Goal: Task Accomplishment & Management: Manage account settings

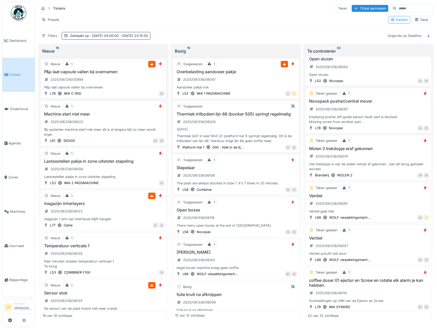
scroll to position [568, 0]
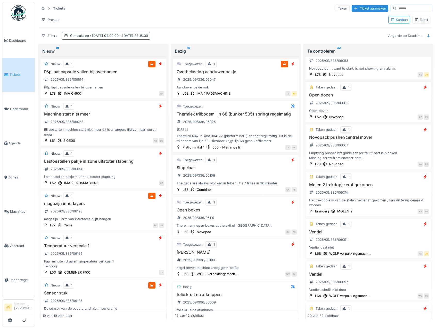
click at [74, 37] on div "Gemaakt op : [DATE] 04:00:00 - [DATE] 23:15:00" at bounding box center [109, 35] width 78 height 5
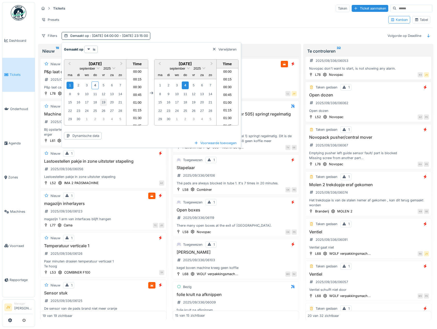
scroll to position [686, 0]
click at [94, 86] on div "4" at bounding box center [95, 85] width 7 height 7
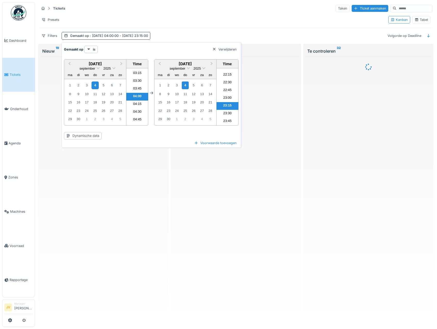
scroll to position [0, 0]
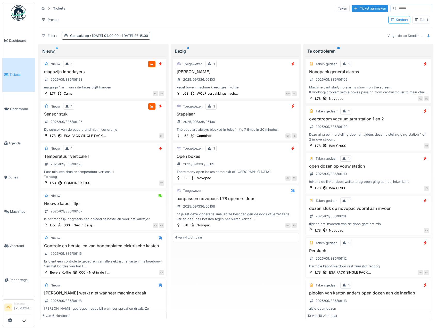
click at [190, 30] on div "Tickets Taken Ticket aanmaken Presets Kanban Tabel Filters Gemaakt op : [DATE] …" at bounding box center [236, 22] width 398 height 40
click at [139, 164] on div "Temperatuur verticale 1 2025/09/336/06126 Paar minuten draaien temperatuur vert…" at bounding box center [104, 167] width 122 height 26
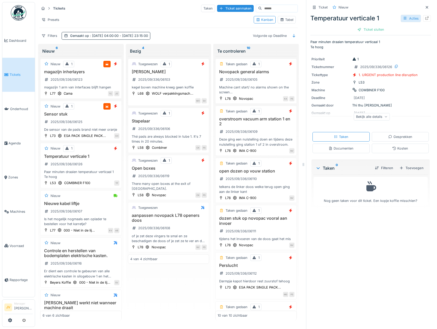
click at [401, 18] on div "Acties" at bounding box center [411, 18] width 20 height 7
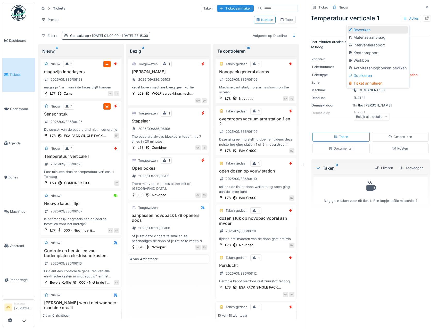
click at [361, 33] on div "Bewerken" at bounding box center [378, 30] width 60 height 8
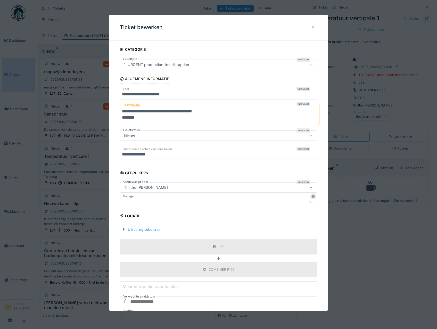
click at [140, 201] on div at bounding box center [207, 202] width 170 height 6
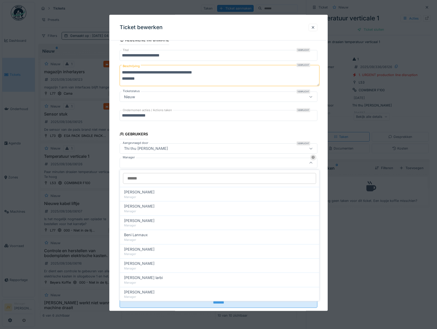
click at [139, 180] on input "Manager" at bounding box center [219, 178] width 193 height 11
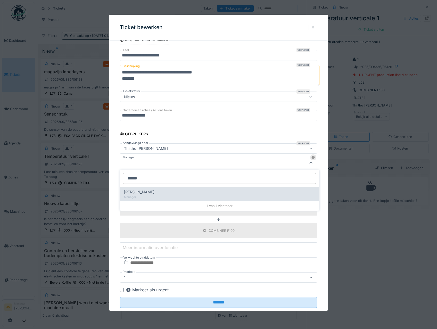
type input "******"
click at [158, 194] on div "[PERSON_NAME]" at bounding box center [219, 192] width 191 height 6
type input "****"
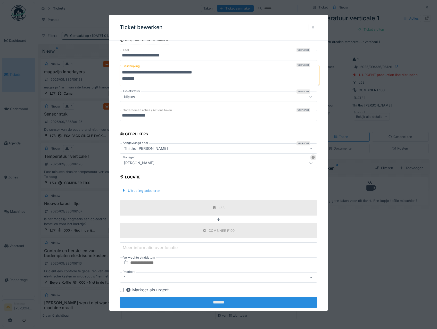
click at [219, 301] on input "*******" at bounding box center [219, 302] width 198 height 11
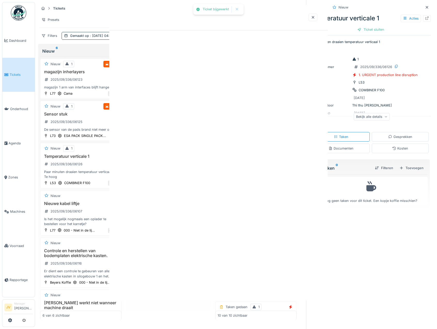
scroll to position [0, 0]
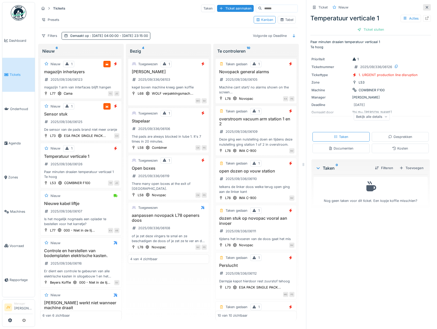
click at [426, 8] on icon at bounding box center [427, 7] width 3 height 3
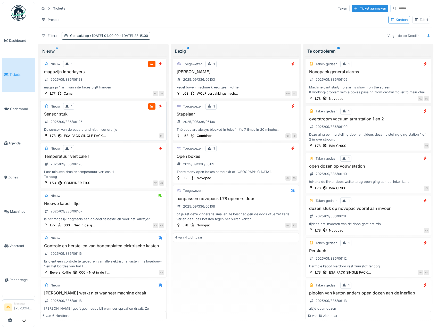
click at [126, 124] on div "Sensor stuk 2025/09/336/06125 De sensor van de pads brand niet meer oranje" at bounding box center [104, 122] width 122 height 21
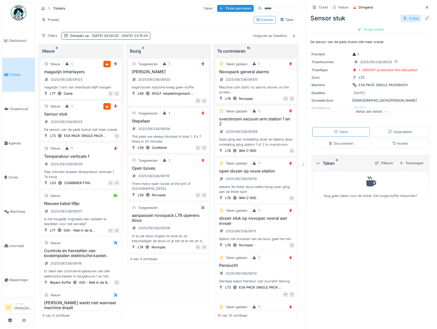
click at [403, 17] on icon at bounding box center [405, 18] width 4 height 3
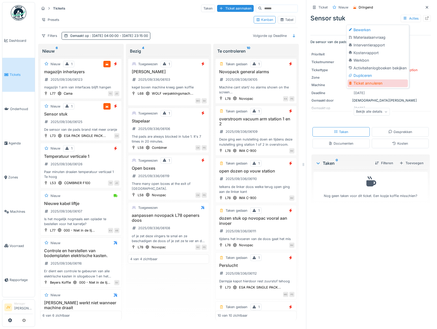
click at [370, 84] on div "Ticket annuleren" at bounding box center [378, 83] width 60 height 8
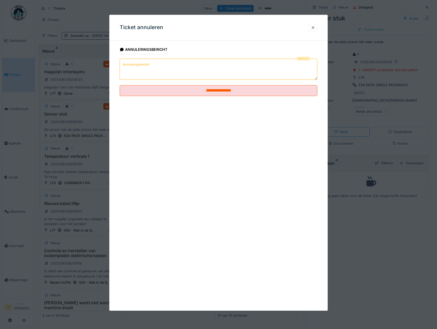
click at [121, 65] on textarea "Annuleringsbericht" at bounding box center [219, 69] width 198 height 21
click at [190, 66] on textarea "**********" at bounding box center [219, 69] width 198 height 21
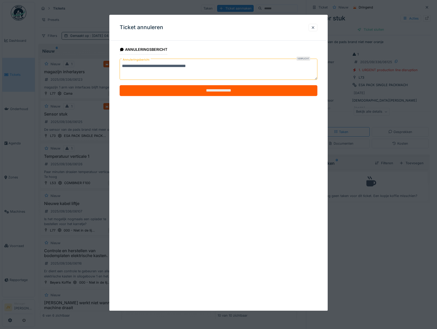
type textarea "**********"
click at [218, 91] on input "**********" at bounding box center [219, 90] width 198 height 11
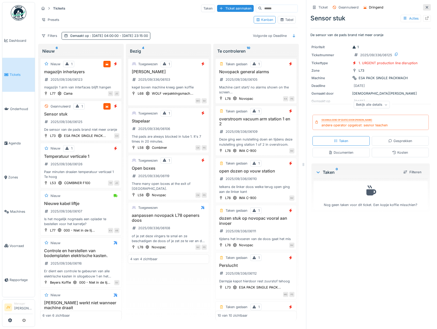
click at [423, 5] on div at bounding box center [427, 7] width 8 height 6
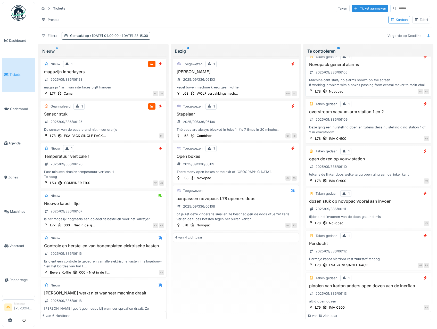
scroll to position [5, 0]
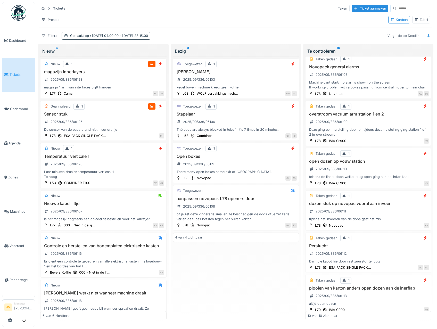
click at [424, 18] on div "Tabel" at bounding box center [421, 19] width 13 height 5
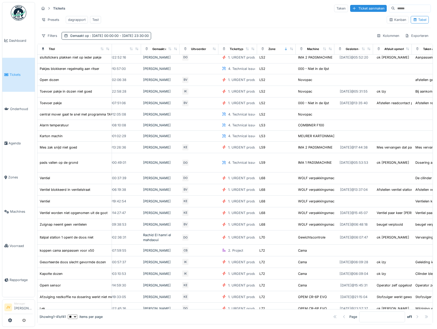
scroll to position [7, 179]
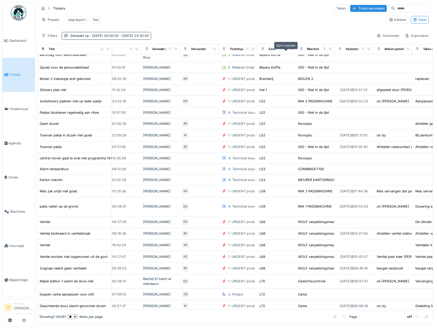
click at [285, 50] on icon at bounding box center [286, 48] width 2 height 3
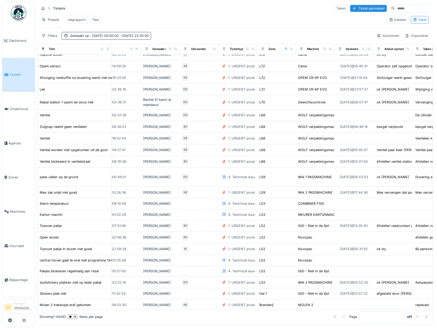
scroll to position [239, 179]
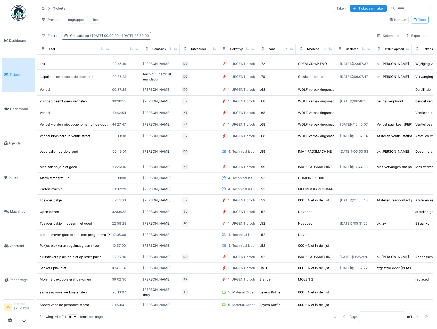
click at [97, 38] on div "Gemaakt op : [DATE] 00:00:00 - [DATE] 23:30:00" at bounding box center [109, 35] width 79 height 5
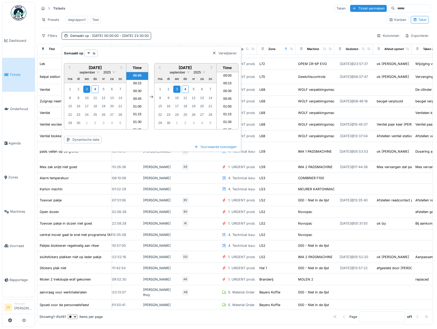
scroll to position [686, 0]
click at [95, 92] on div "4" at bounding box center [95, 88] width 7 height 7
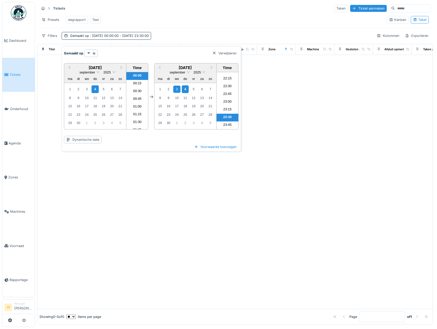
scroll to position [0, 179]
click at [184, 89] on div "4" at bounding box center [185, 88] width 7 height 7
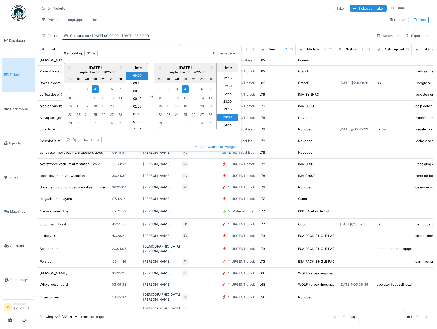
click at [224, 20] on div "Presets dagrapport Test" at bounding box center [211, 20] width 344 height 12
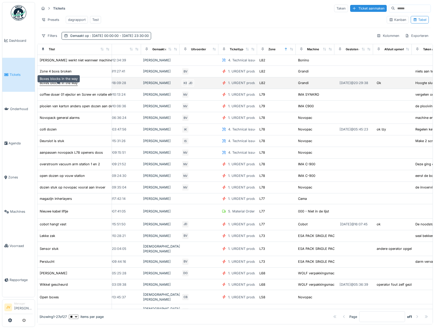
click at [71, 85] on div "Boxes blocks in the way" at bounding box center [59, 82] width 38 height 5
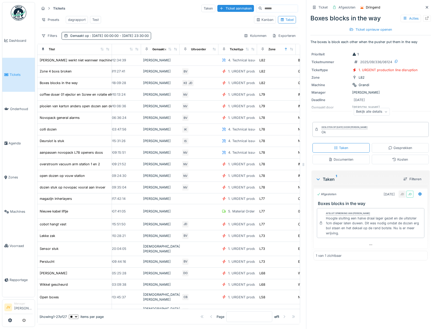
click at [329, 162] on div "Documenten" at bounding box center [341, 159] width 25 height 5
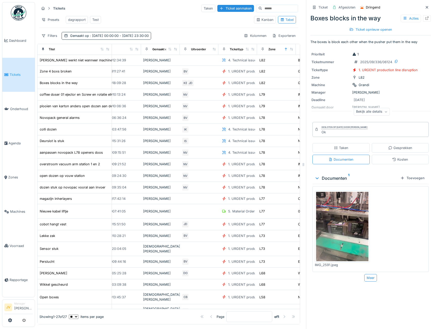
click at [347, 211] on img at bounding box center [342, 227] width 52 height 70
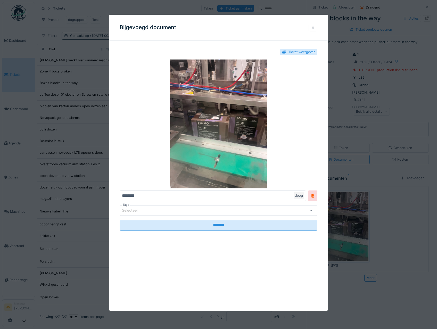
drag, startPoint x: 314, startPoint y: 27, endPoint x: 339, endPoint y: 85, distance: 63.0
click at [314, 27] on div at bounding box center [313, 27] width 4 height 5
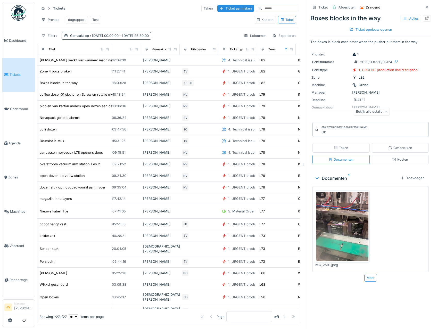
click at [339, 126] on div "Gesloten op [DATE] door [PERSON_NAME]" at bounding box center [345, 128] width 46 height 4
click at [336, 130] on div "Ok" at bounding box center [345, 132] width 46 height 5
click at [345, 145] on div "Taken" at bounding box center [341, 148] width 57 height 10
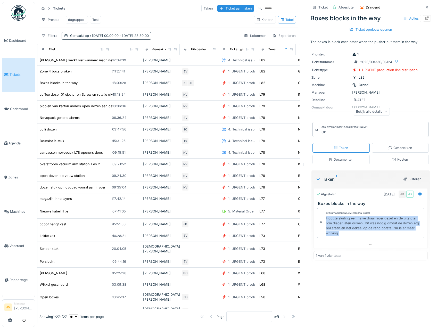
drag, startPoint x: 321, startPoint y: 214, endPoint x: 342, endPoint y: 234, distance: 28.1
click at [342, 234] on div "Afsluit opmerking van [PERSON_NAME] De wit Hoogte sluiting een halve draai lage…" at bounding box center [371, 223] width 108 height 30
copy div "Hoogte sluiting een halve draai lager gezet en de uitstoter 1cm dieper laten du…"
click at [425, 5] on div at bounding box center [427, 7] width 4 height 5
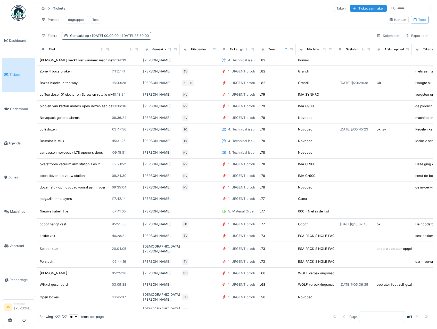
scroll to position [1, 0]
